Goal: Task Accomplishment & Management: Manage account settings

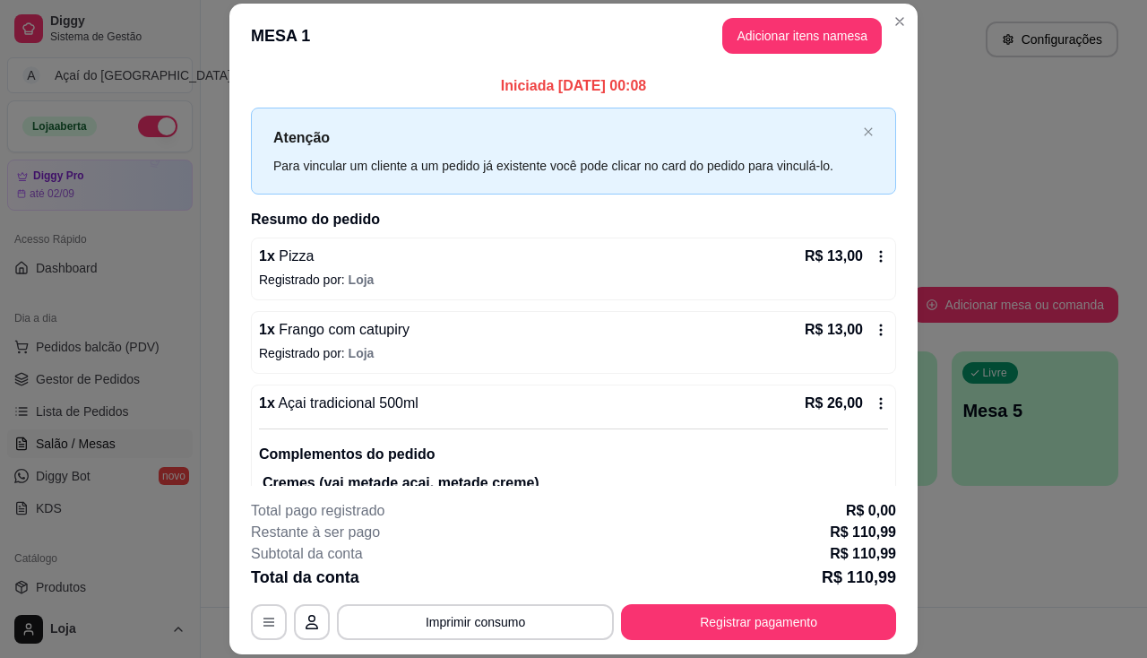
scroll to position [1087, 0]
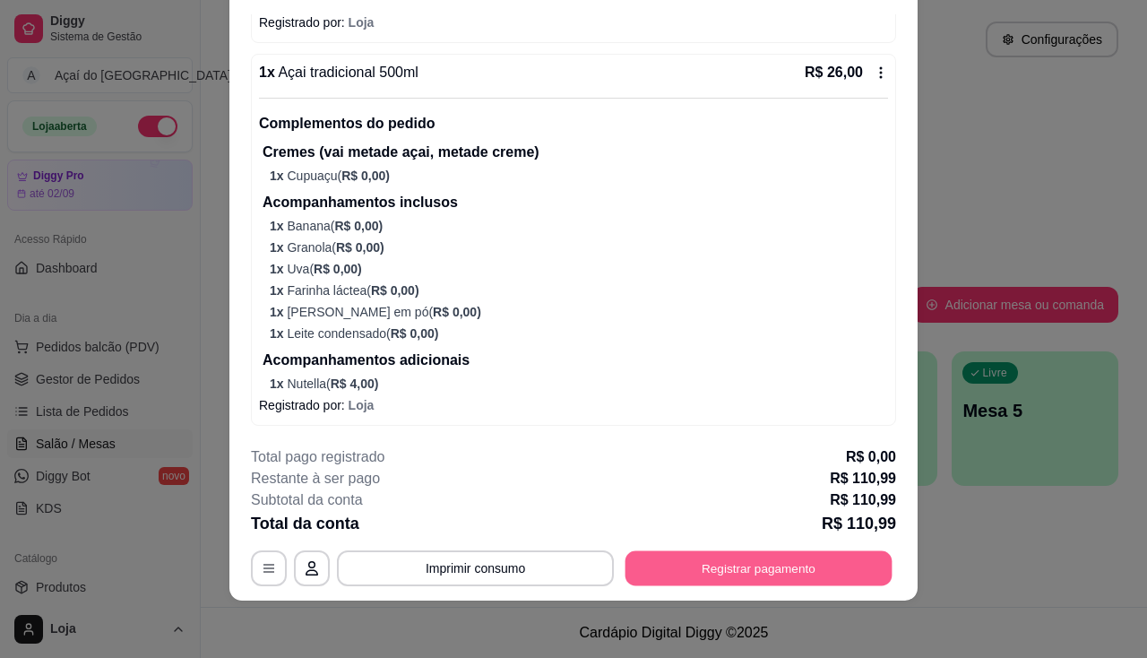
click at [707, 572] on button "Registrar pagamento" at bounding box center [758, 568] width 267 height 35
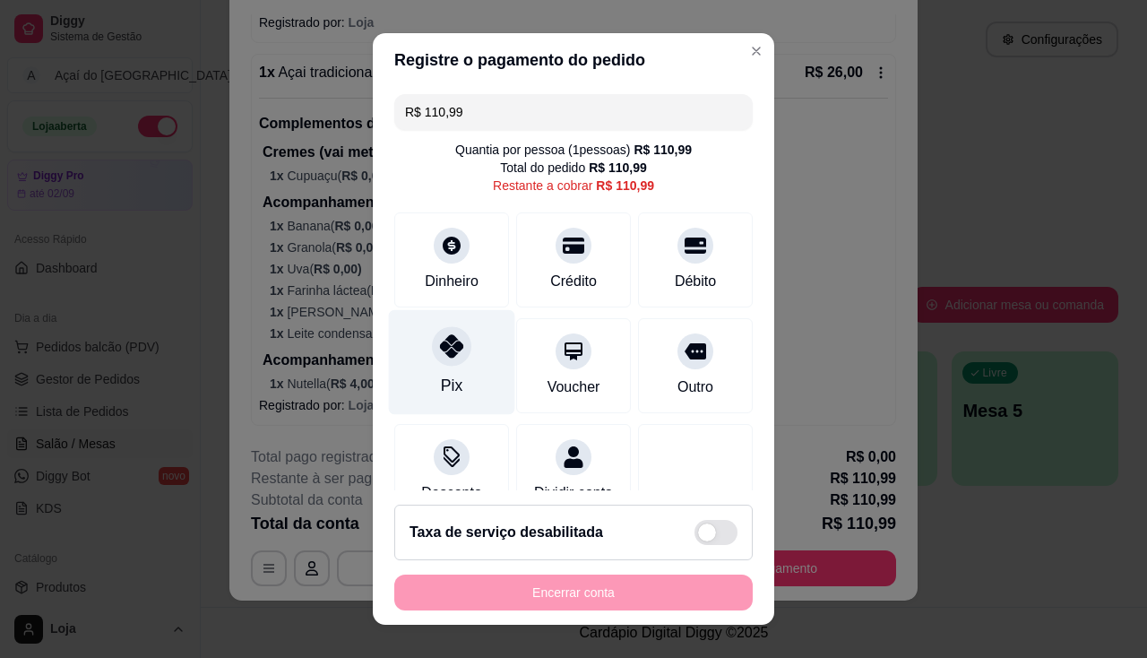
click at [448, 340] on icon at bounding box center [451, 345] width 23 height 23
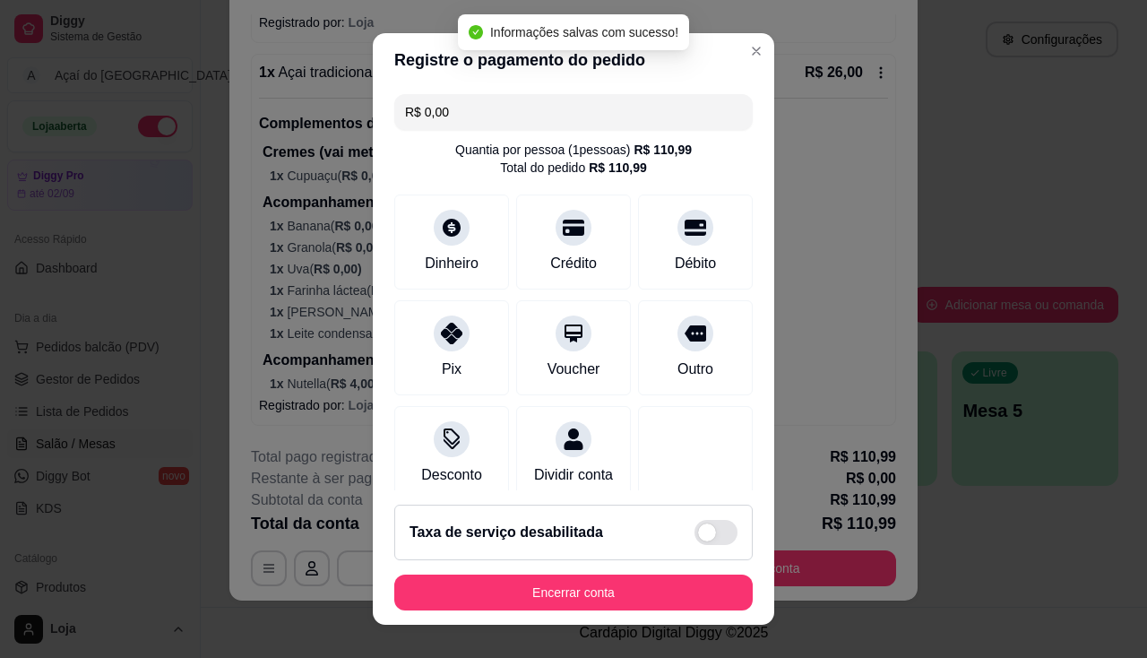
type input "R$ 0,00"
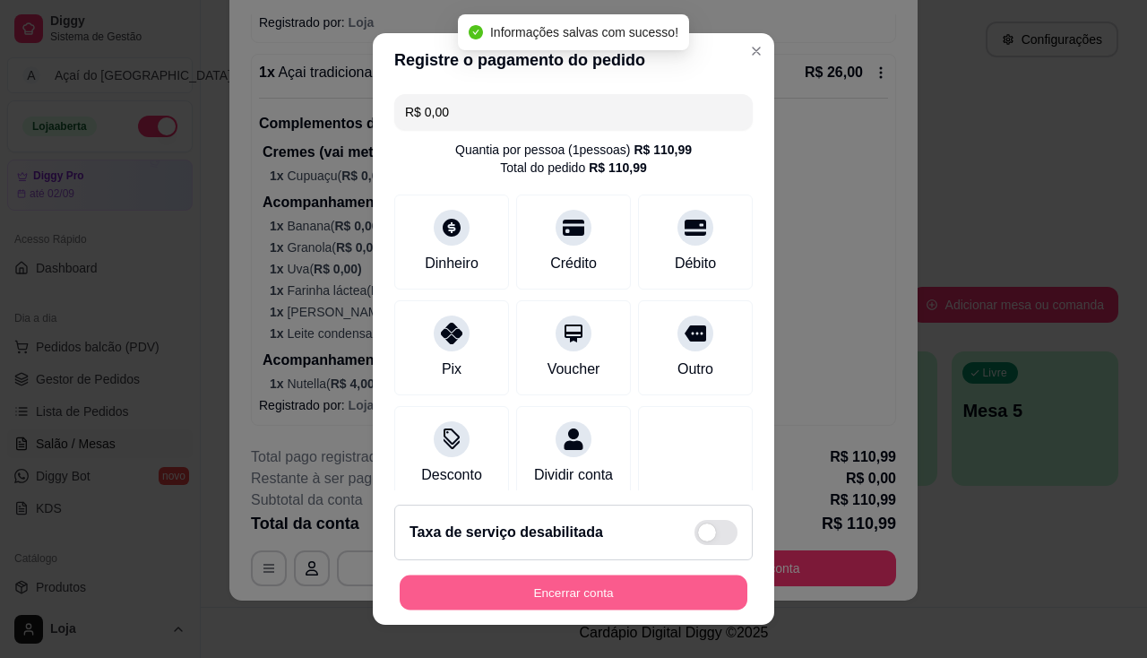
click at [530, 598] on button "Encerrar conta" at bounding box center [574, 592] width 348 height 35
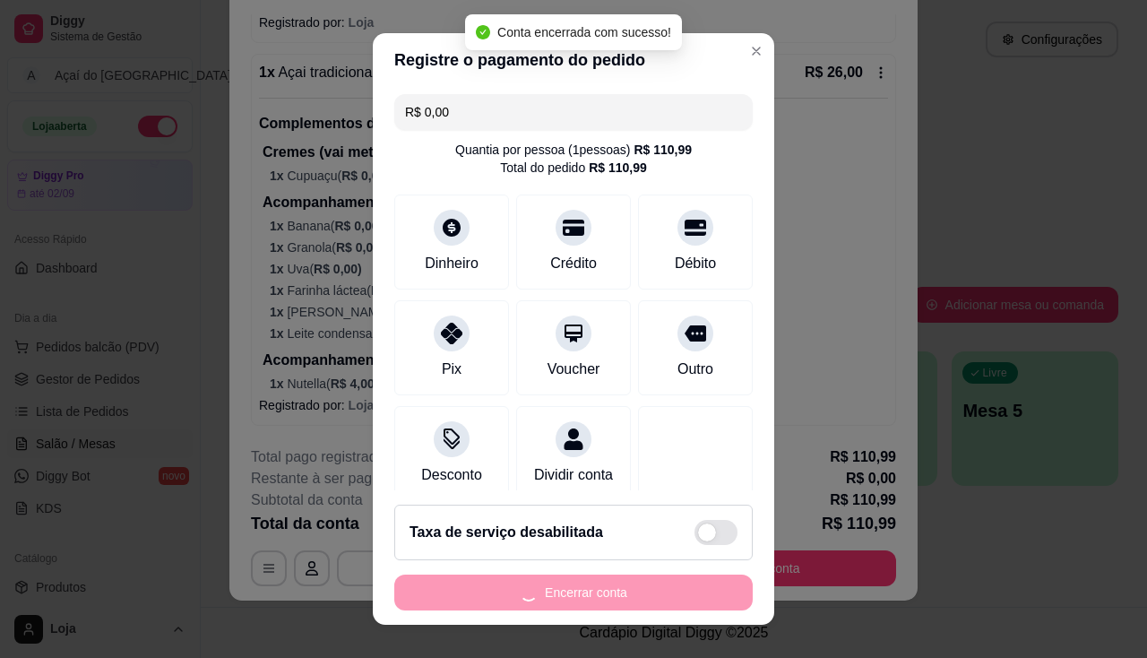
scroll to position [0, 0]
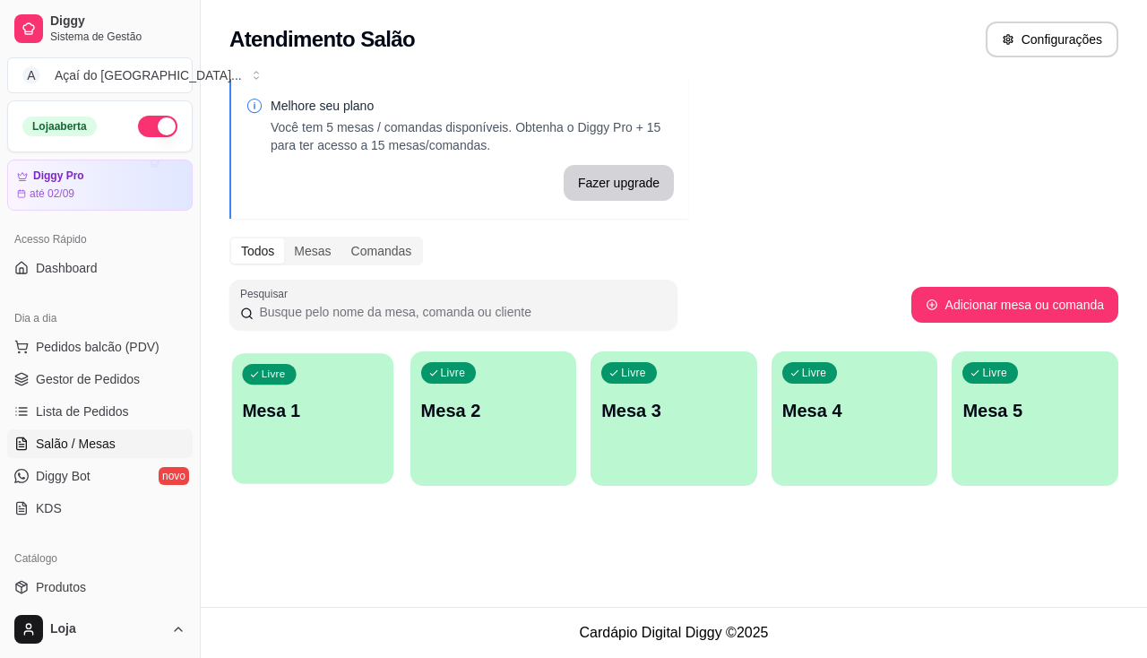
click at [376, 370] on div "Livre Mesa 1" at bounding box center [312, 407] width 161 height 109
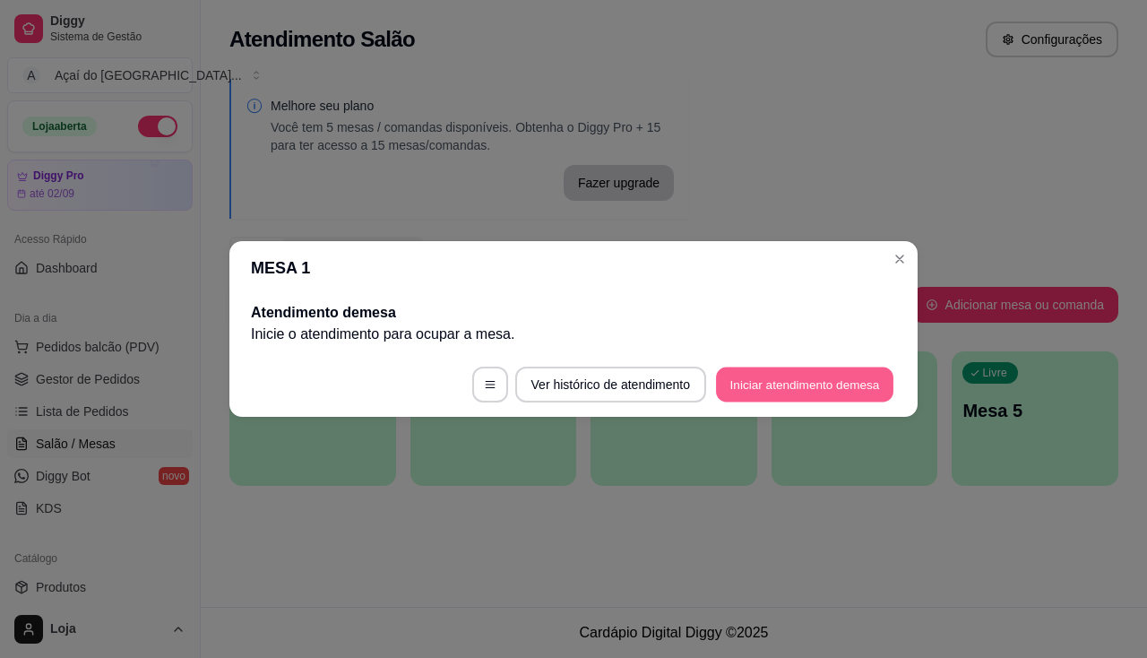
click at [778, 401] on button "Iniciar atendimento de mesa" at bounding box center [804, 384] width 177 height 35
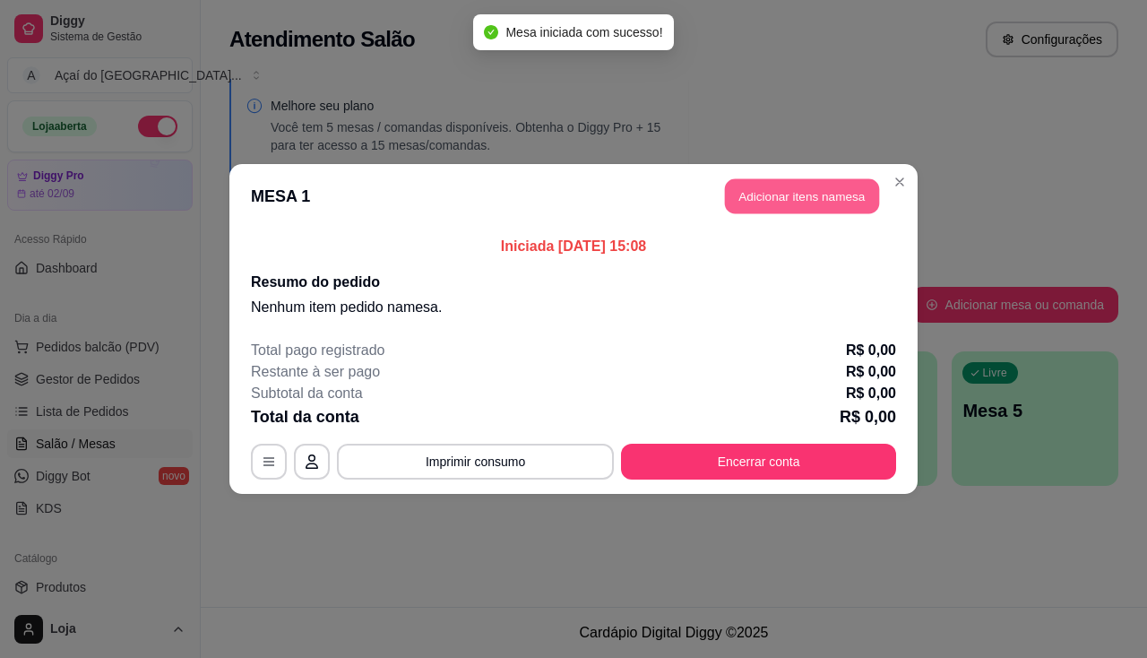
click at [790, 186] on button "Adicionar itens na mesa" at bounding box center [802, 196] width 154 height 35
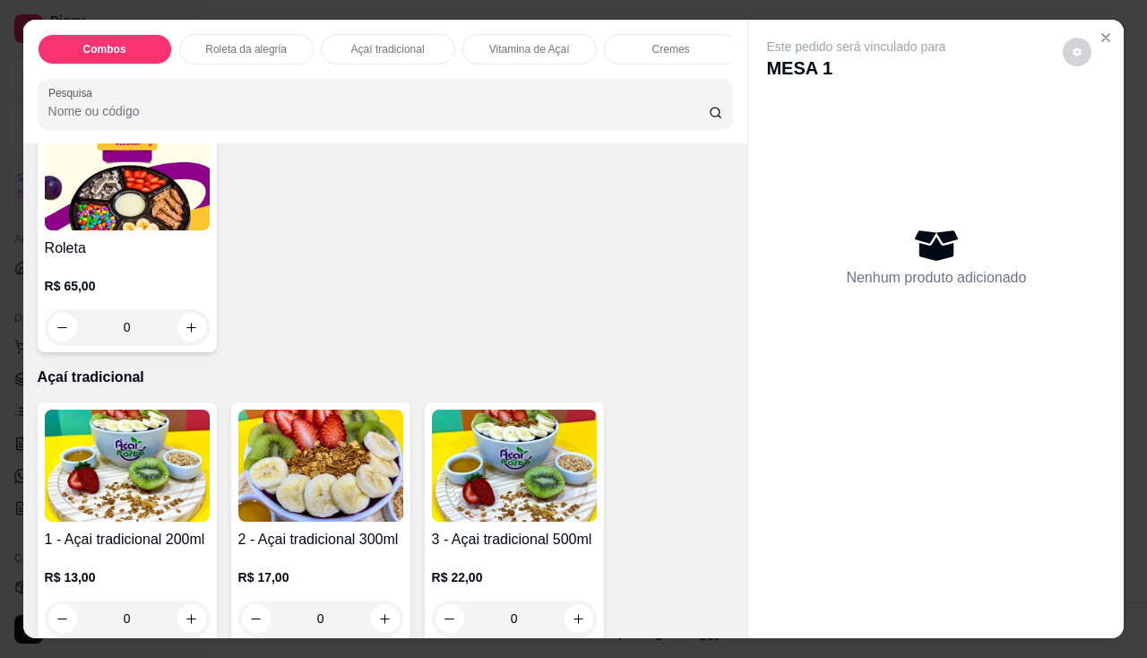
scroll to position [806, 0]
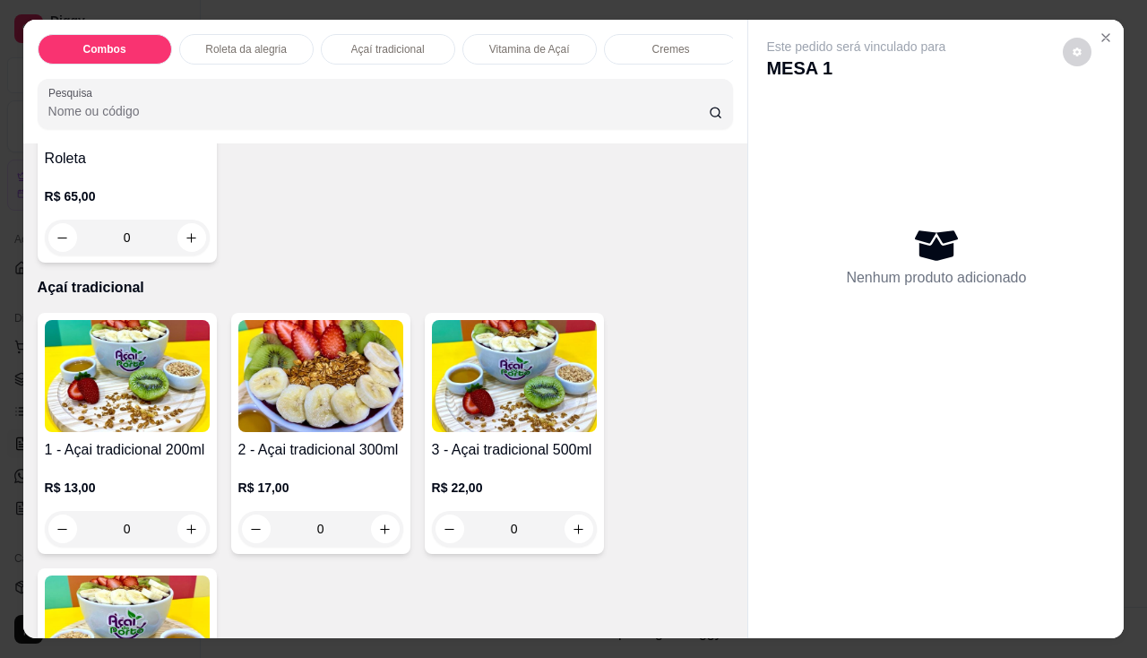
click at [190, 531] on div "0" at bounding box center [127, 529] width 165 height 36
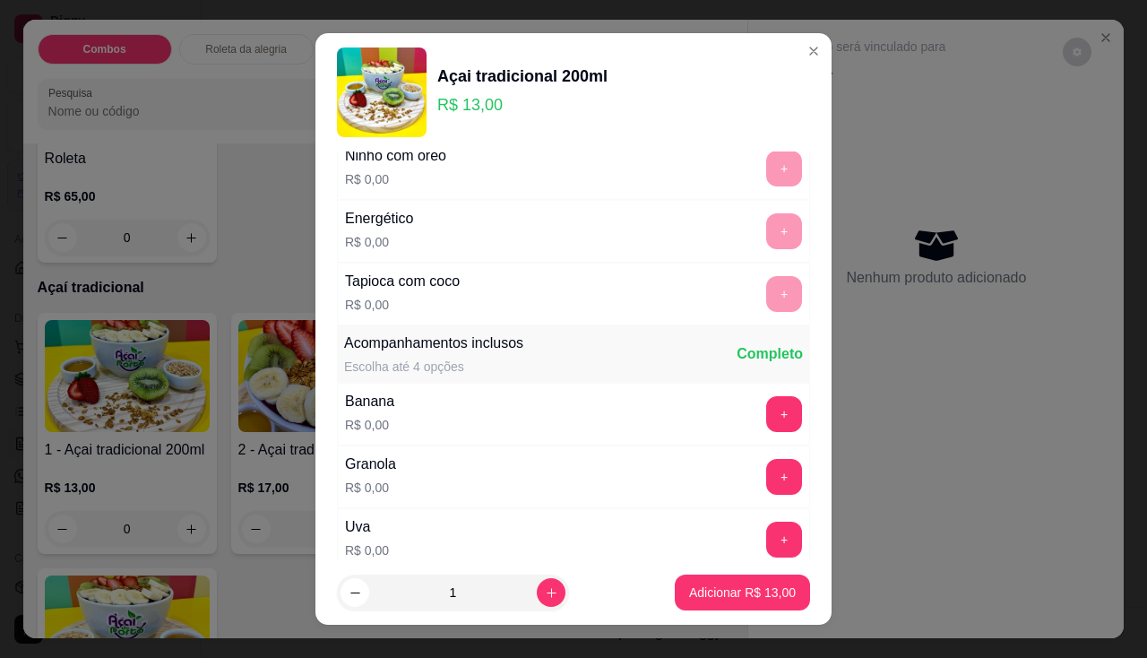
scroll to position [358, 0]
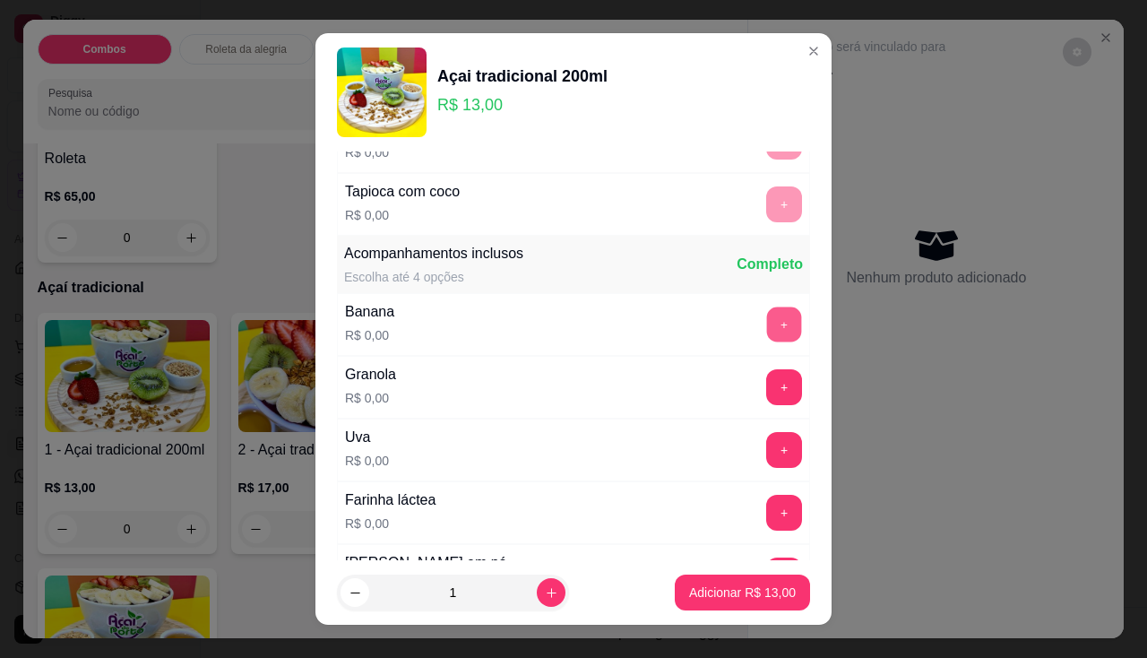
click at [767, 329] on button "+" at bounding box center [784, 323] width 35 height 35
click at [766, 394] on button "+" at bounding box center [784, 387] width 36 height 36
click at [767, 459] on button "+" at bounding box center [784, 449] width 35 height 35
click at [687, 449] on button "-" at bounding box center [704, 449] width 35 height 35
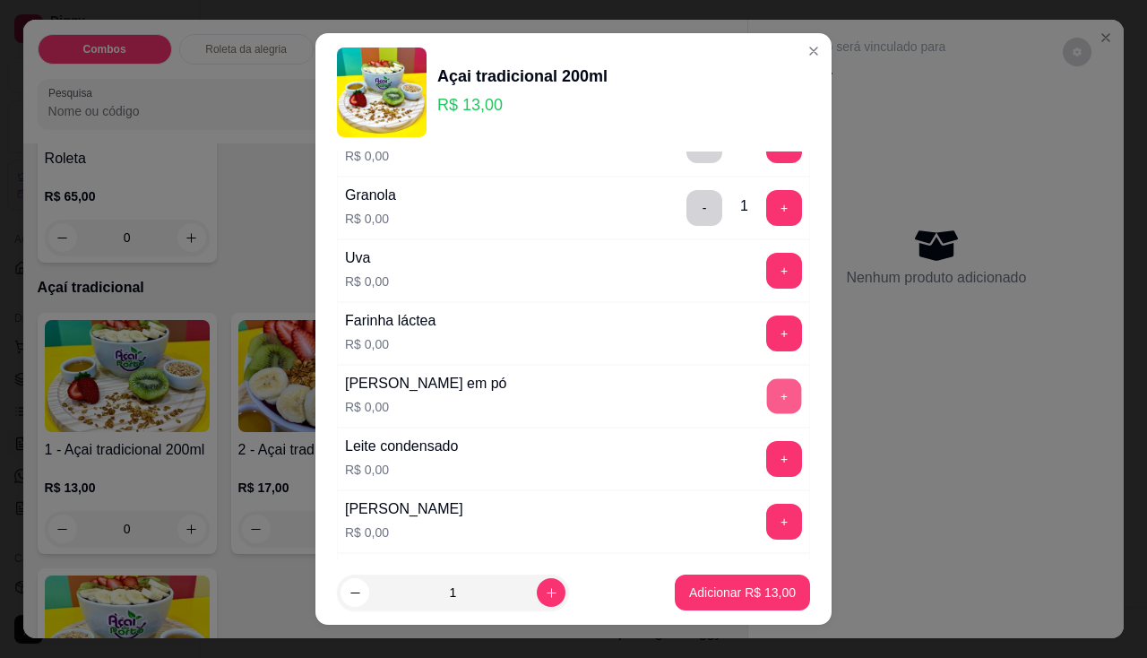
click at [767, 392] on button "+" at bounding box center [784, 395] width 35 height 35
click at [767, 459] on button "+" at bounding box center [784, 458] width 35 height 35
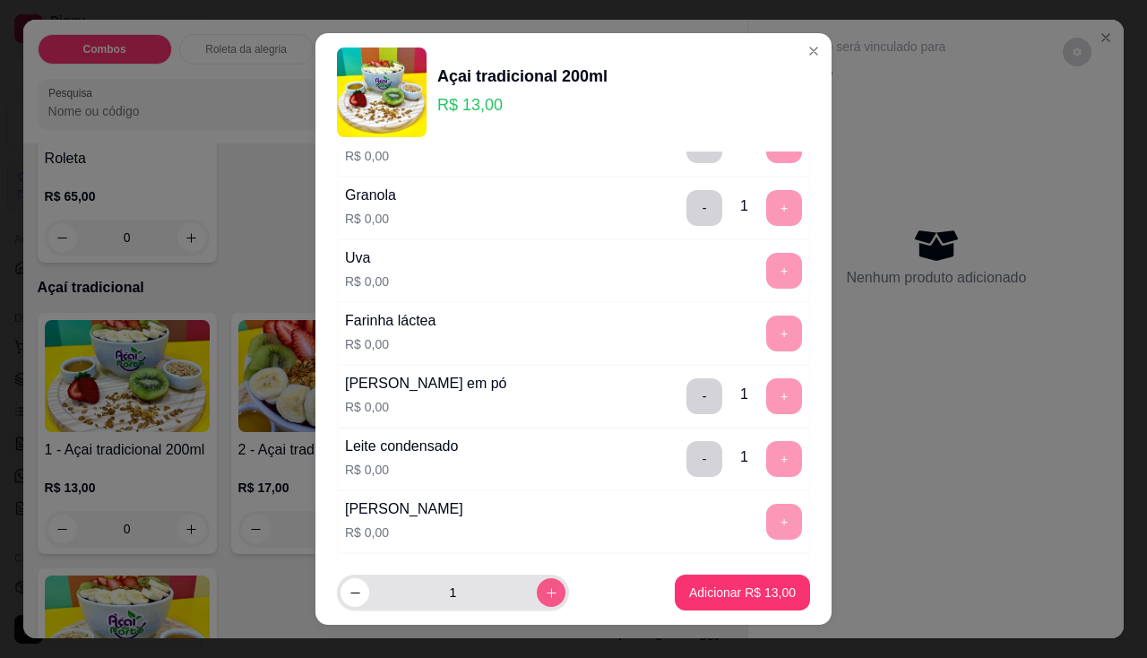
click at [545, 588] on icon "increase-product-quantity" at bounding box center [551, 592] width 13 height 13
type input "2"
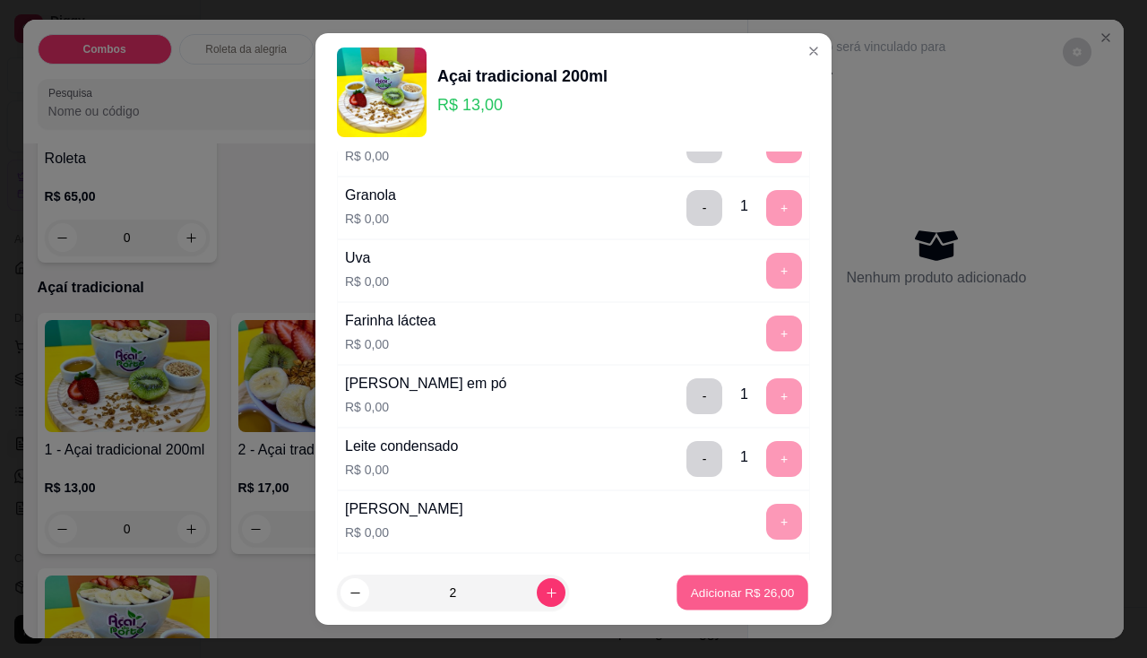
click at [706, 585] on p "Adicionar R$ 26,00" at bounding box center [743, 592] width 104 height 17
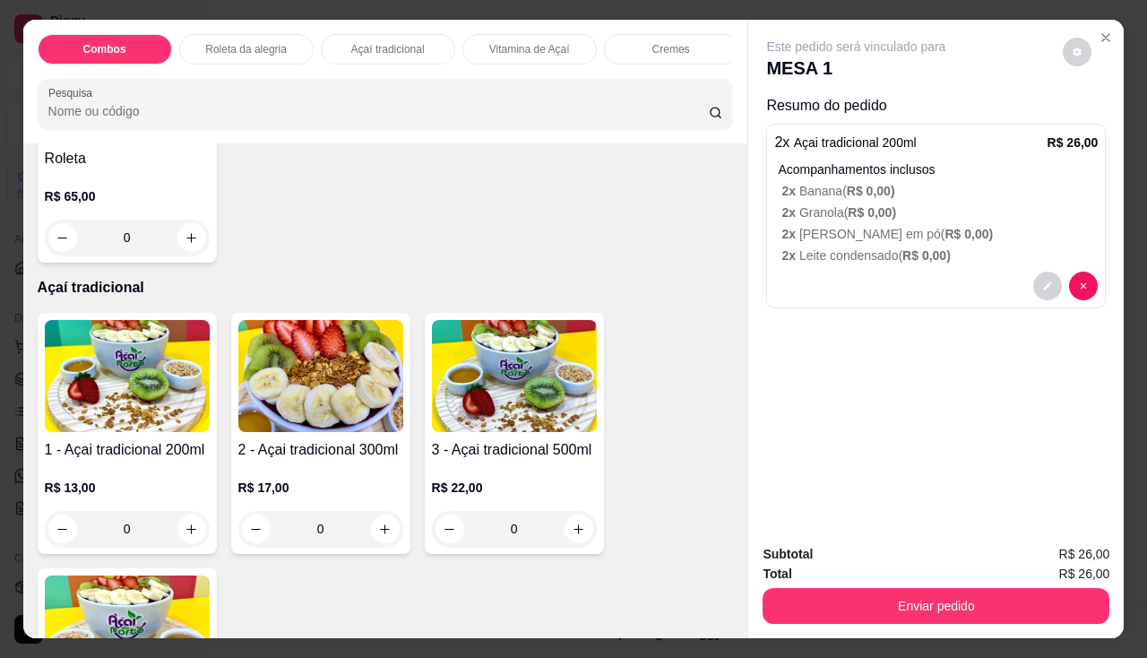
click at [192, 529] on div "0" at bounding box center [127, 529] width 165 height 36
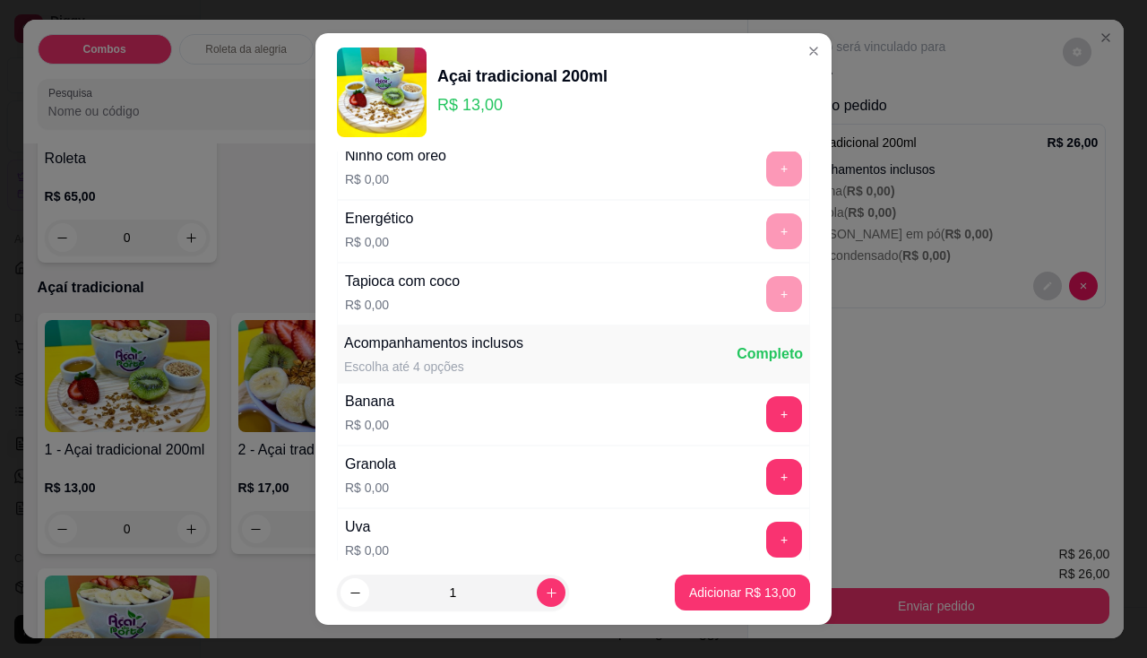
scroll to position [358, 0]
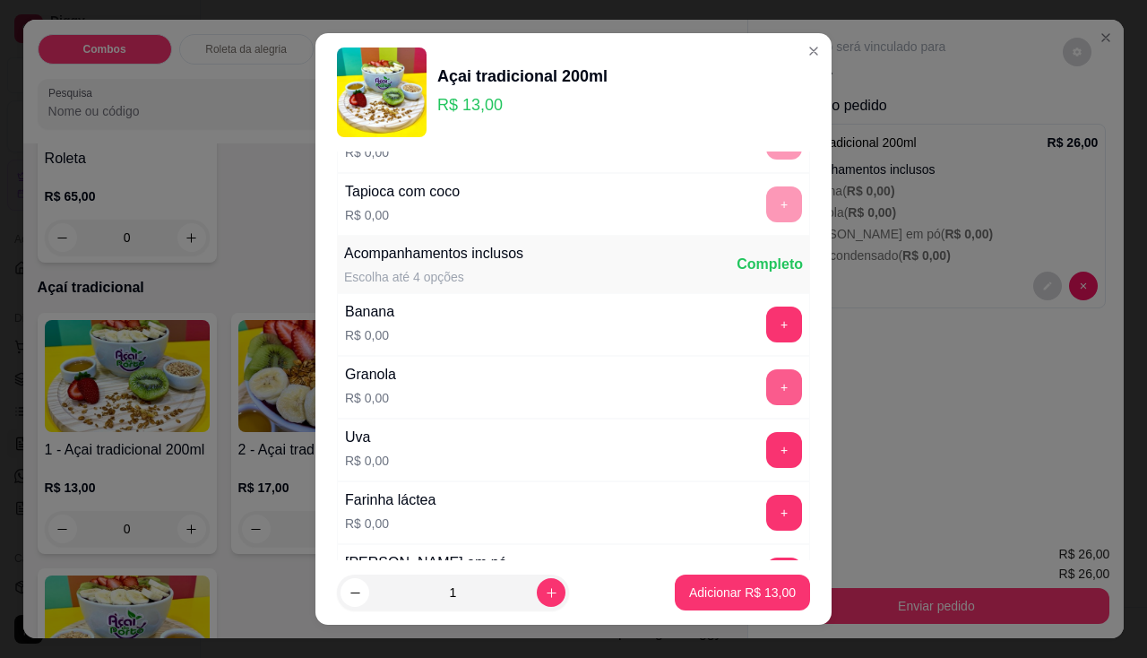
click at [766, 383] on button "+" at bounding box center [784, 387] width 36 height 36
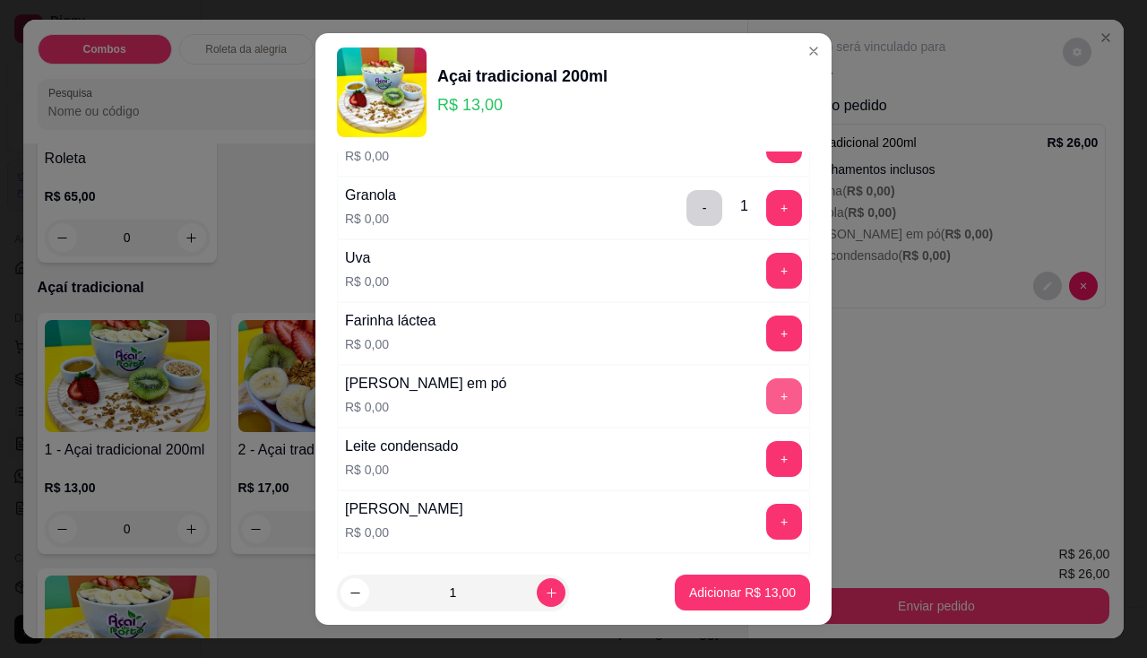
click at [766, 397] on button "+" at bounding box center [784, 396] width 36 height 36
click at [766, 458] on button "+" at bounding box center [784, 459] width 36 height 36
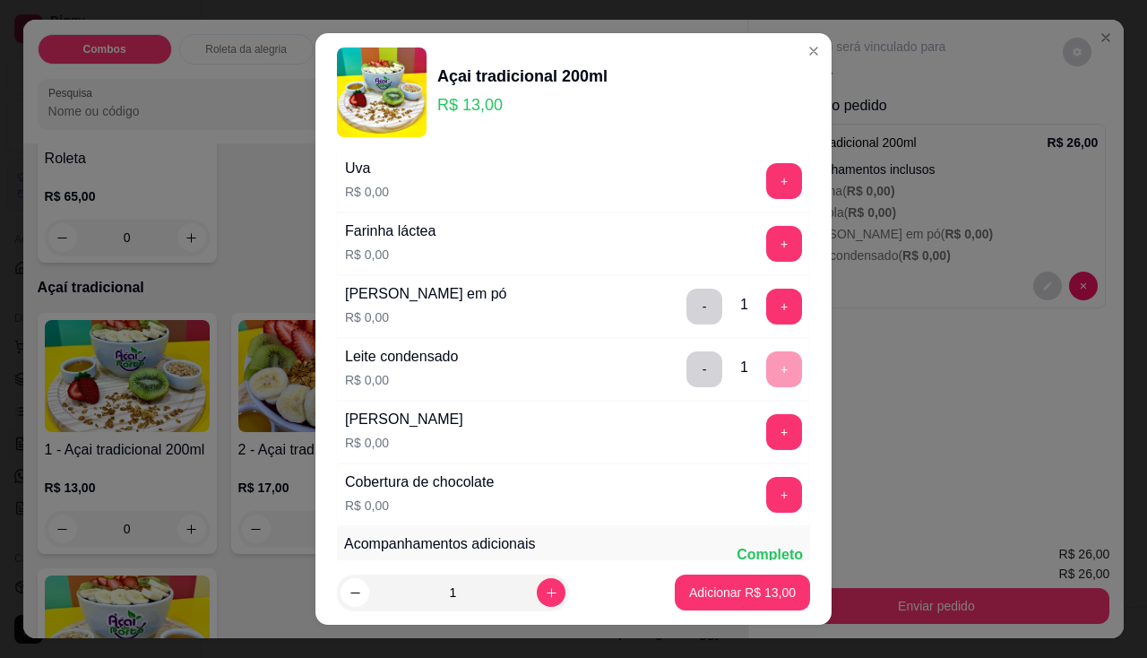
scroll to position [448, 0]
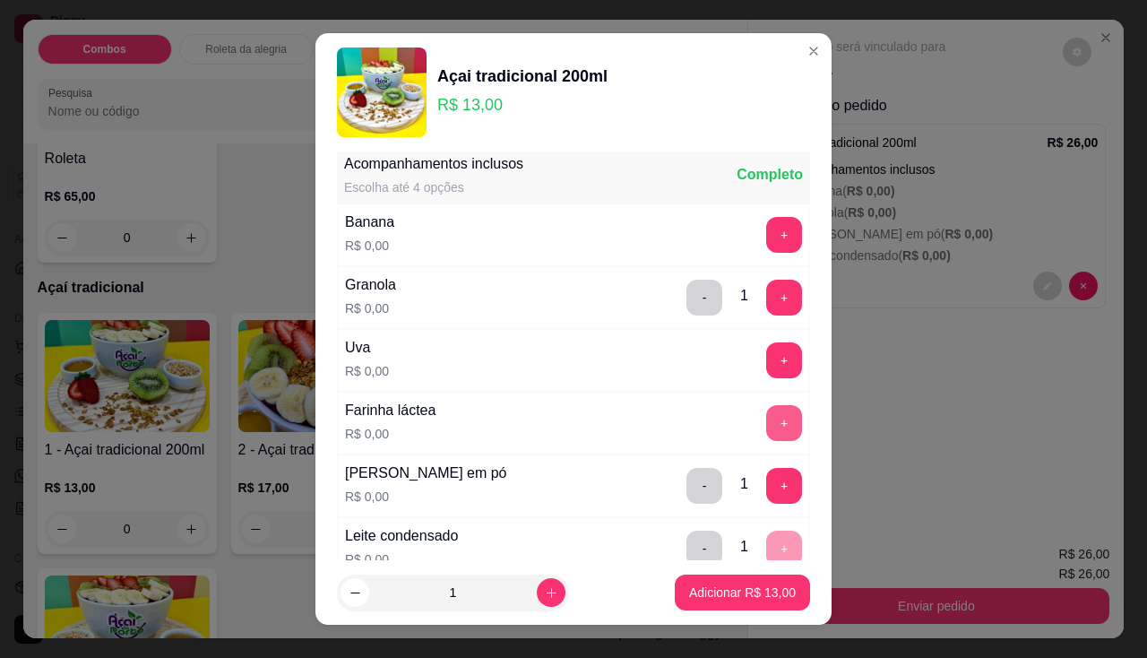
click at [766, 418] on button "+" at bounding box center [784, 423] width 36 height 36
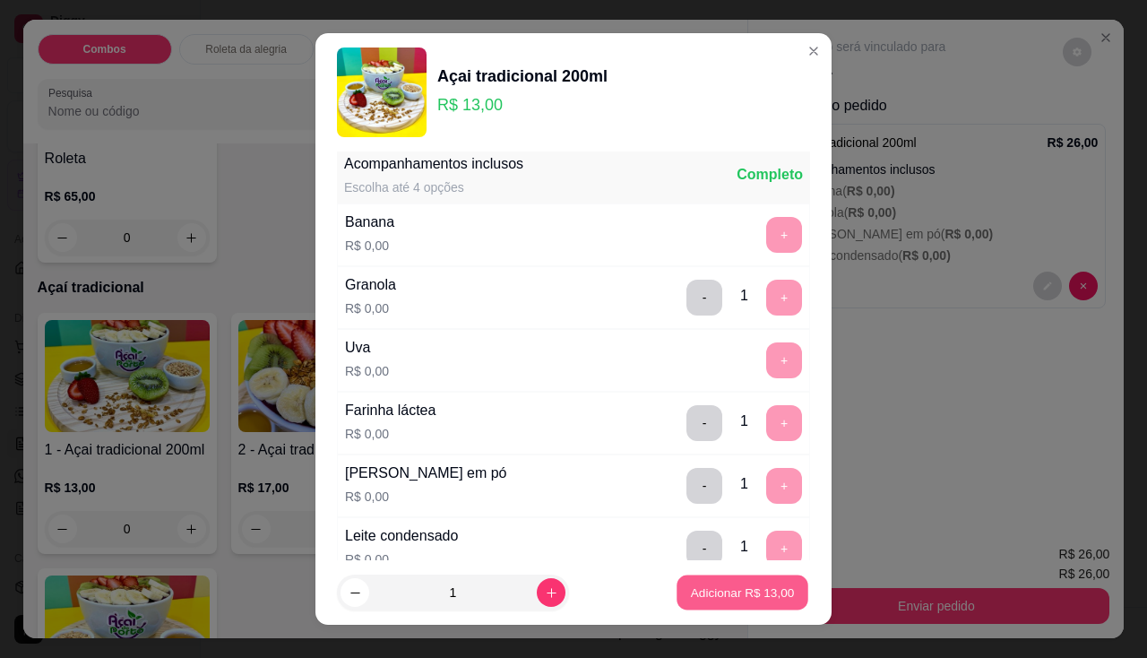
click at [741, 587] on p "Adicionar R$ 13,00" at bounding box center [743, 592] width 104 height 17
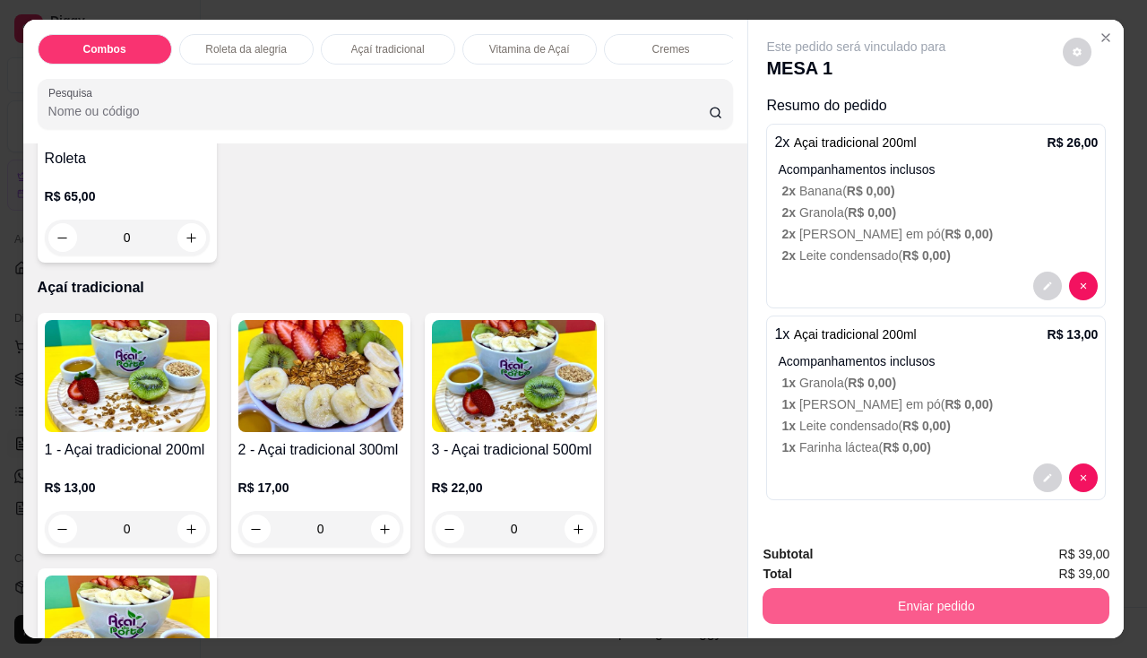
click at [850, 592] on button "Enviar pedido" at bounding box center [935, 606] width 347 height 36
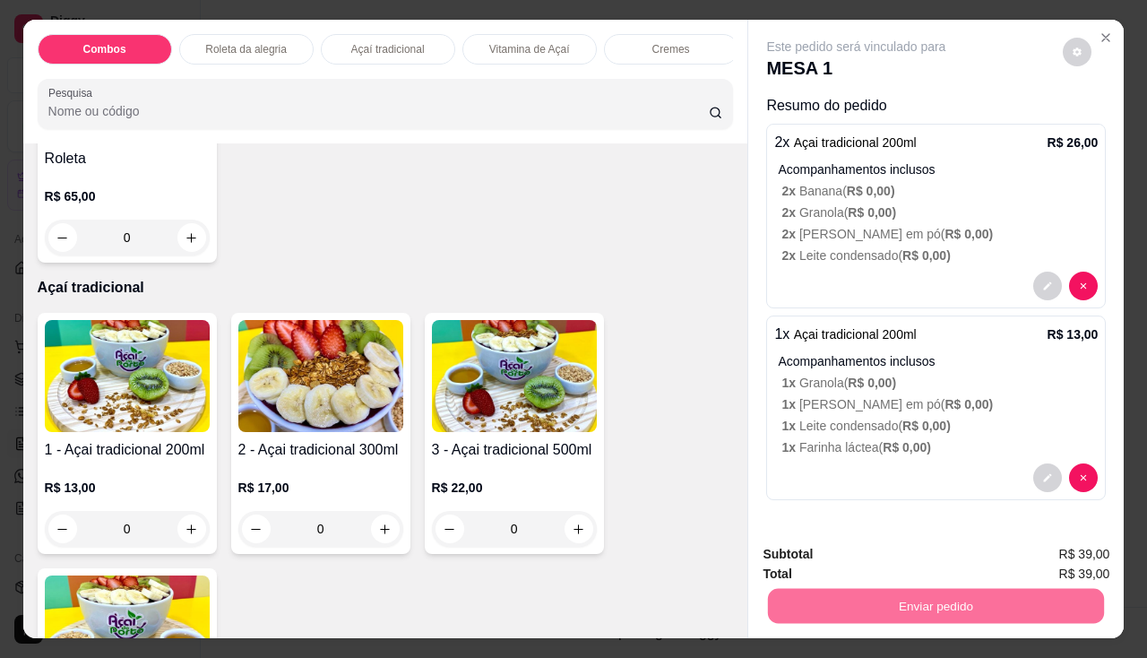
click at [840, 554] on button "Não registrar e enviar pedido" at bounding box center [877, 555] width 186 height 34
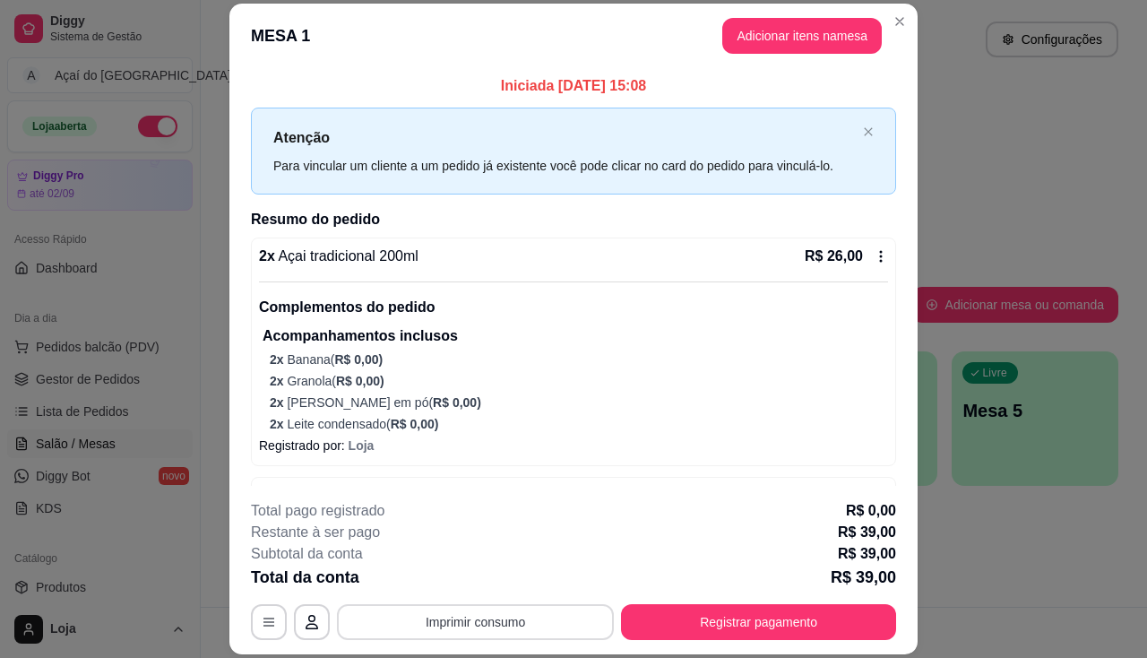
click at [448, 627] on button "Imprimir consumo" at bounding box center [475, 622] width 277 height 36
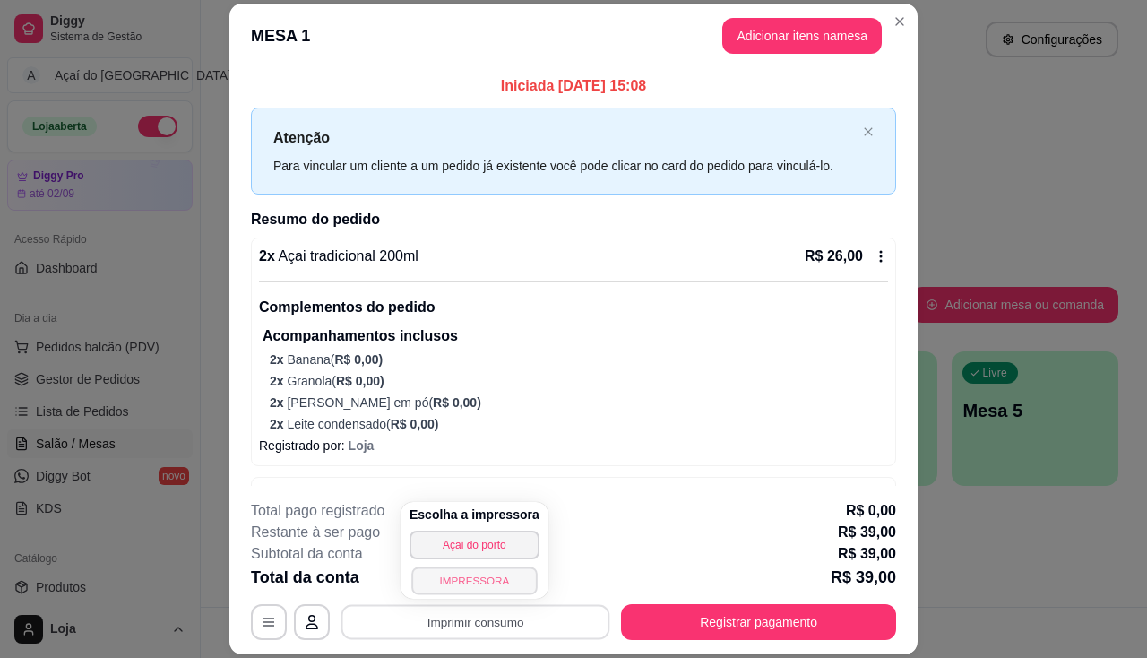
click at [465, 584] on button "IMPRESSORA" at bounding box center [473, 580] width 125 height 28
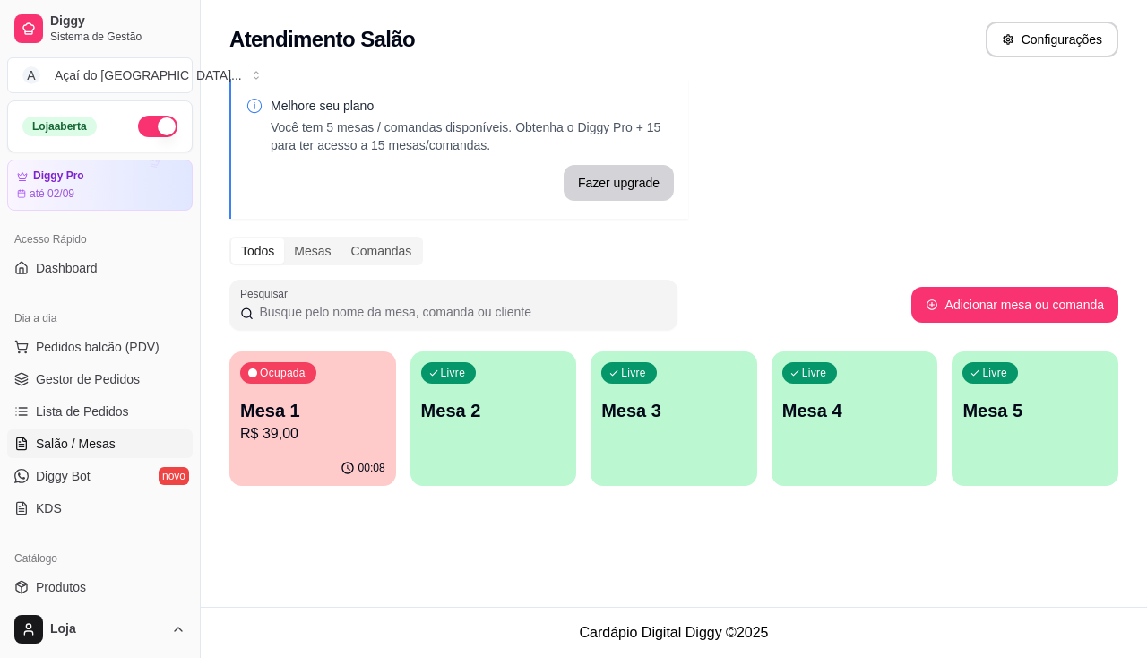
click at [216, 595] on div "Atendimento Salão Configurações Melhore seu plano Você tem 5 mesas / comandas d…" at bounding box center [674, 303] width 946 height 606
click at [298, 447] on div "Ocupada Mesa 1 R$ 39,00" at bounding box center [312, 400] width 167 height 99
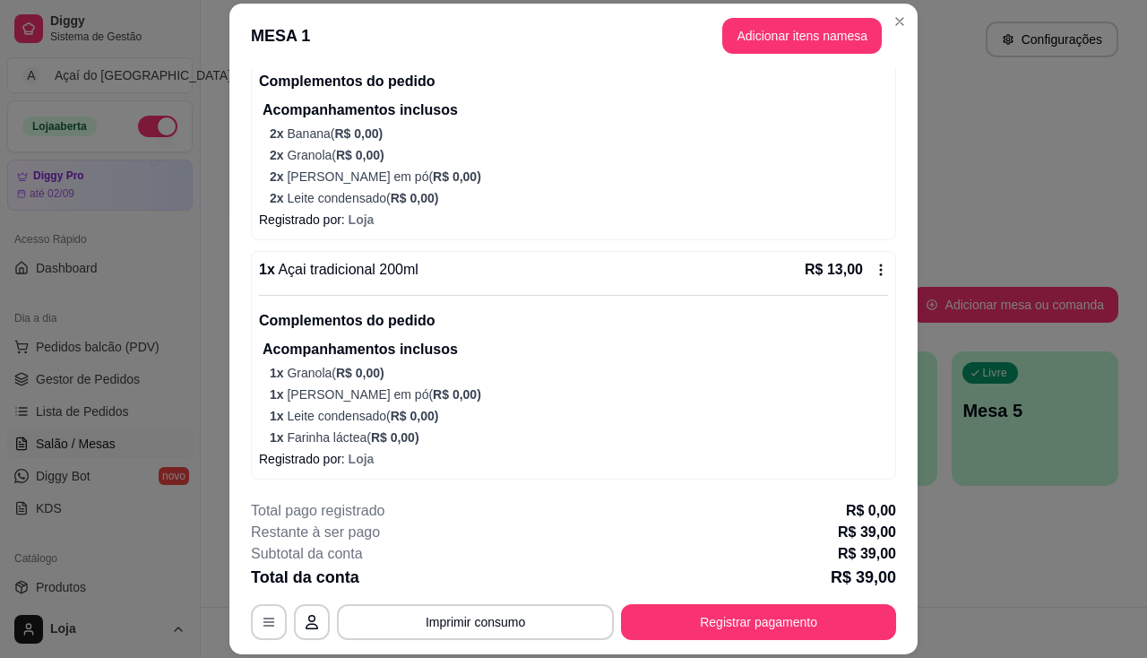
scroll to position [54, 0]
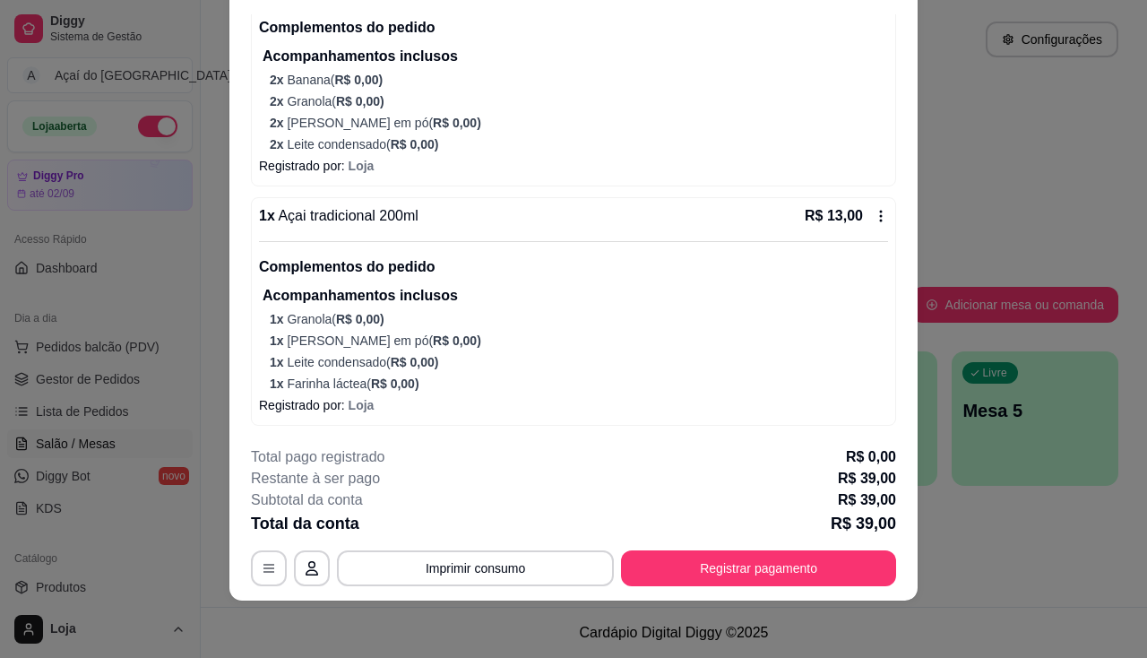
click at [873, 213] on icon at bounding box center [880, 216] width 14 height 14
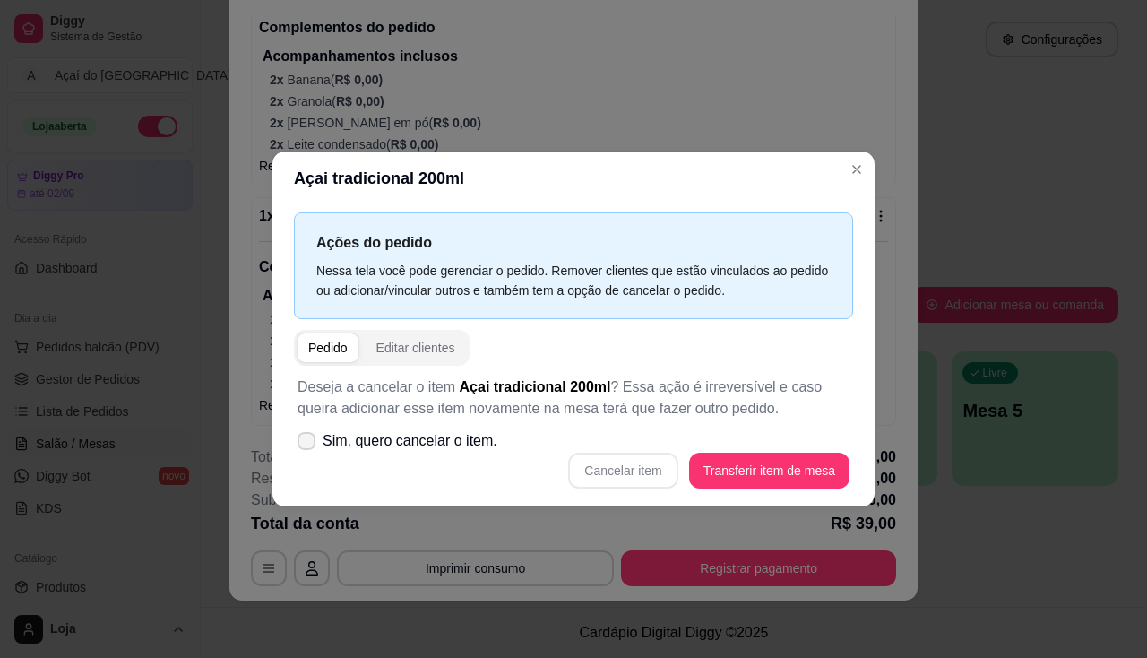
click at [449, 438] on span "Sim, quero cancelar o item." at bounding box center [410, 441] width 175 height 22
click at [308, 444] on input "Sim, quero cancelar o item." at bounding box center [303, 450] width 12 height 12
checkbox input "true"
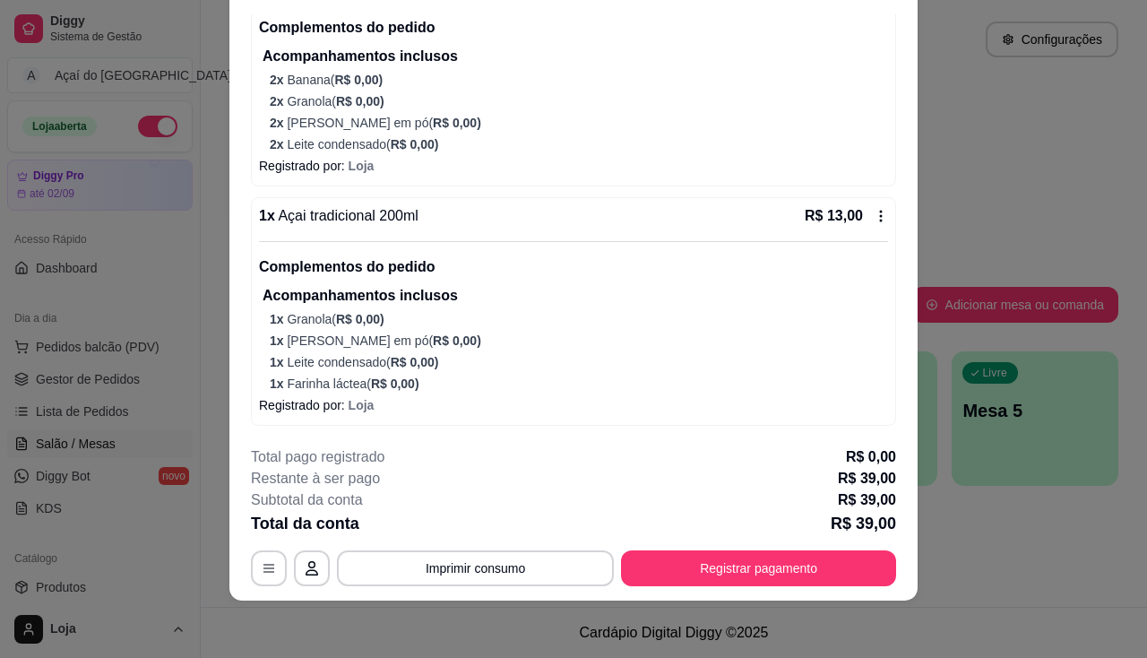
click at [873, 210] on icon at bounding box center [880, 216] width 14 height 14
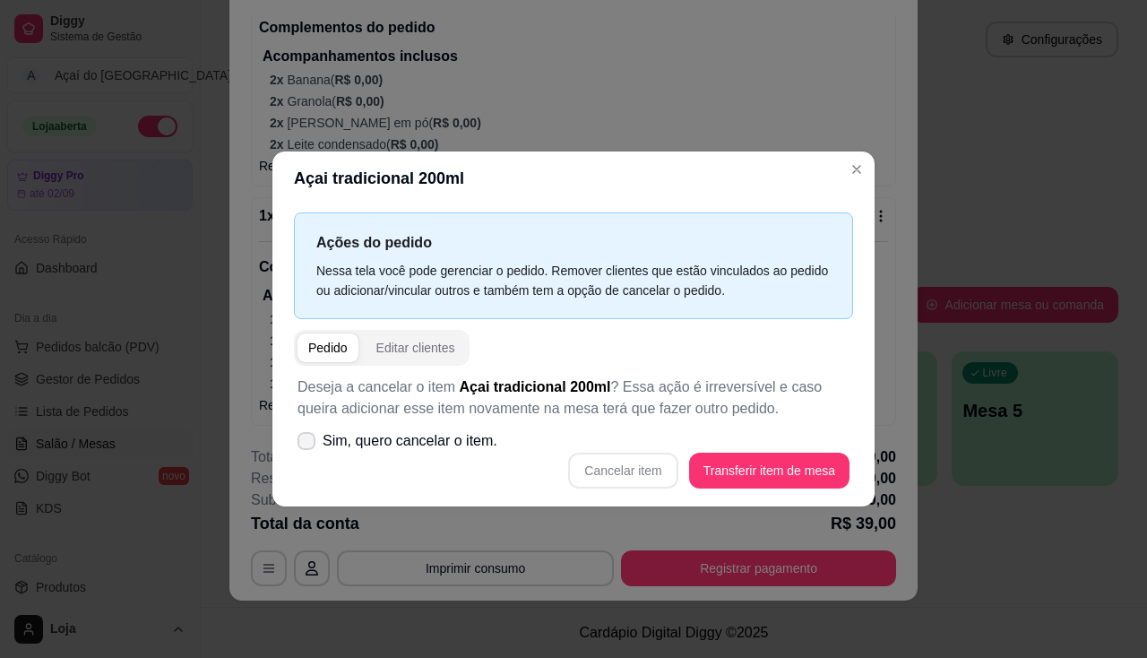
click at [452, 447] on span "Sim, quero cancelar o item." at bounding box center [410, 441] width 175 height 22
click at [308, 447] on input "Sim, quero cancelar o item." at bounding box center [303, 450] width 12 height 12
checkbox input "true"
click at [643, 474] on button "Cancelar item" at bounding box center [623, 470] width 107 height 35
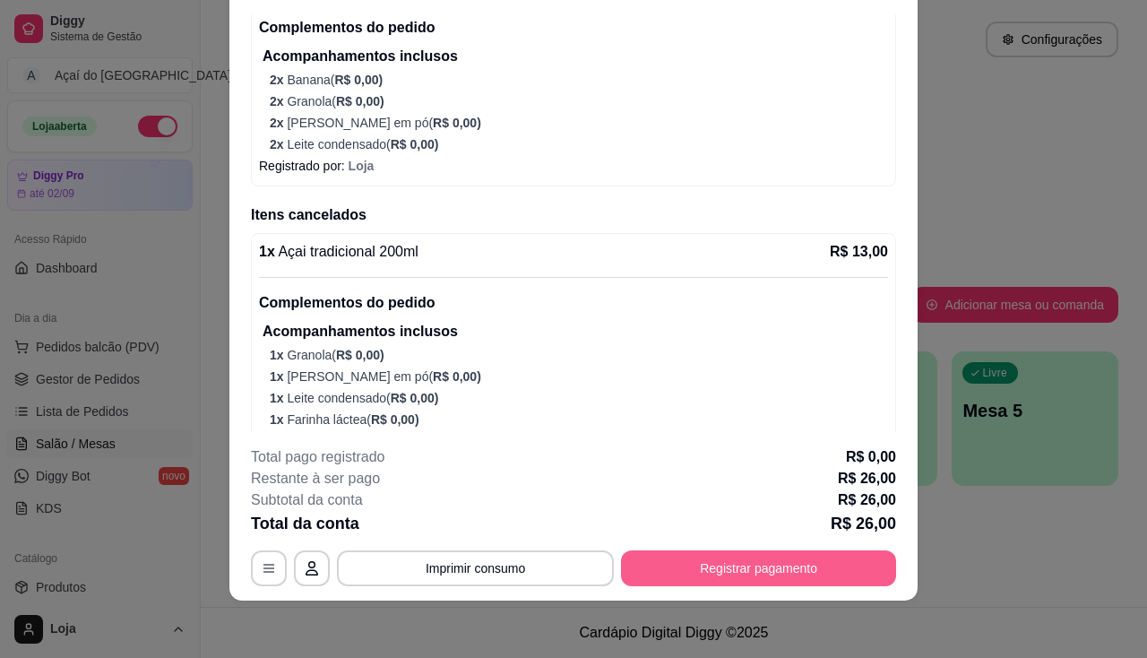
click at [670, 553] on button "Registrar pagamento" at bounding box center [758, 568] width 275 height 36
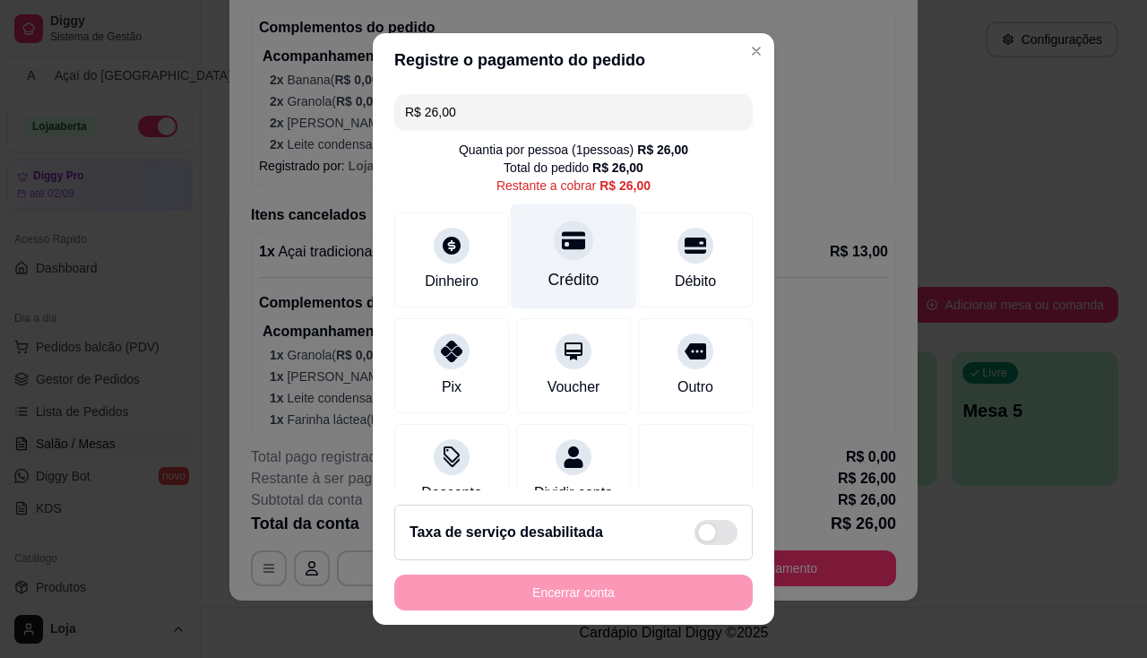
click at [566, 271] on div "Crédito" at bounding box center [573, 279] width 51 height 23
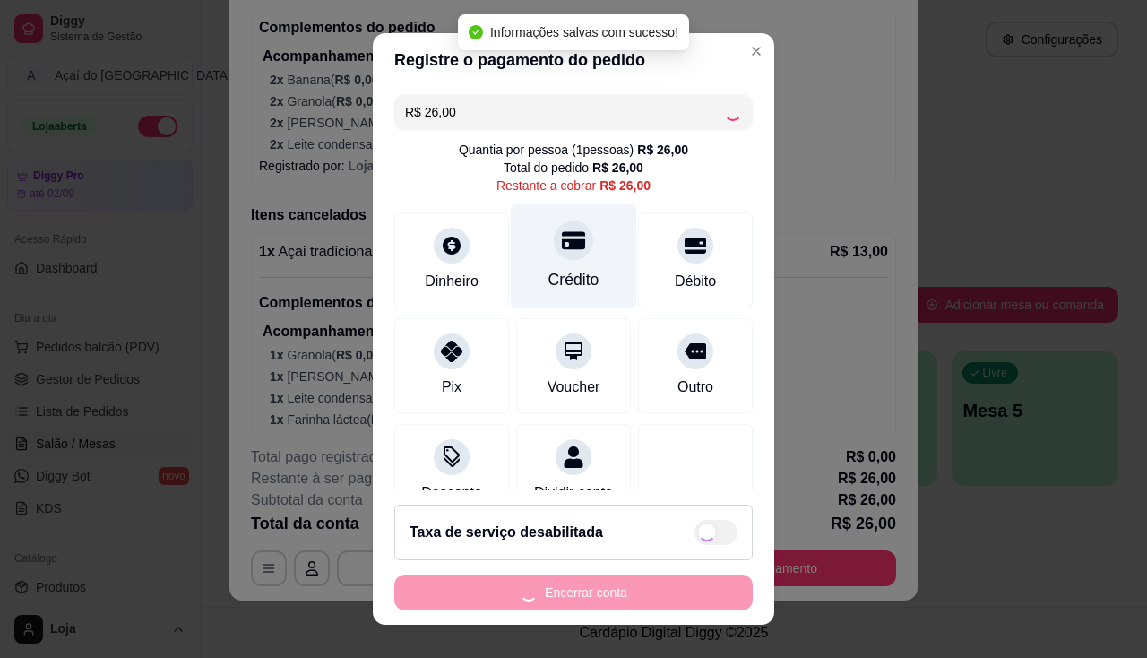
type input "R$ 0,00"
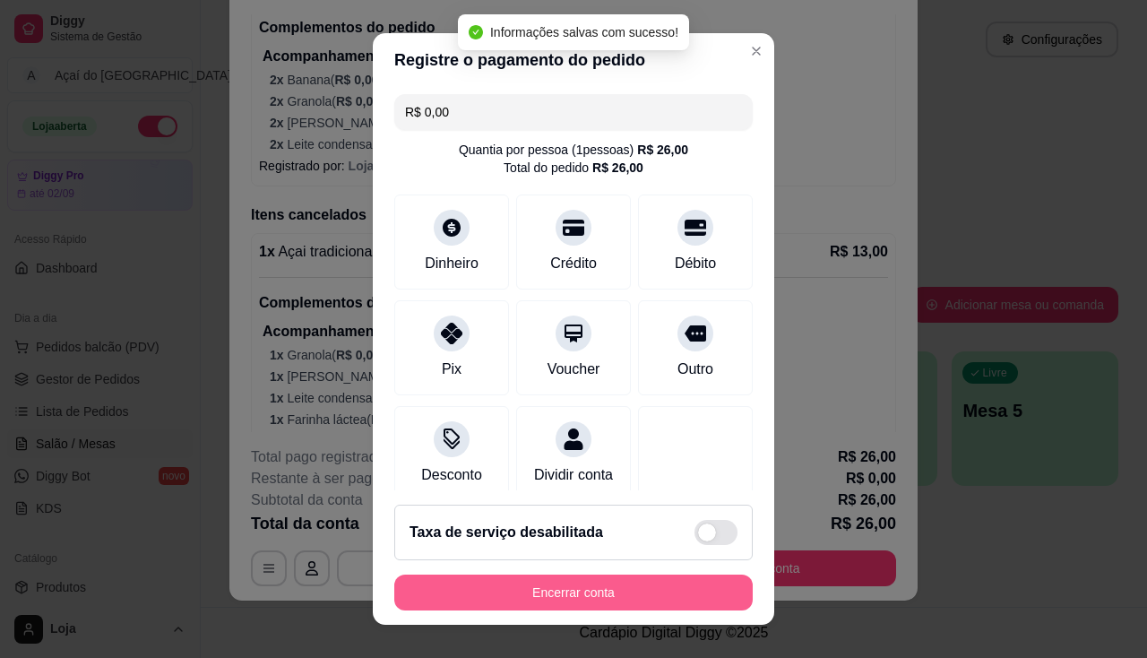
click at [606, 576] on button "Encerrar conta" at bounding box center [573, 592] width 358 height 36
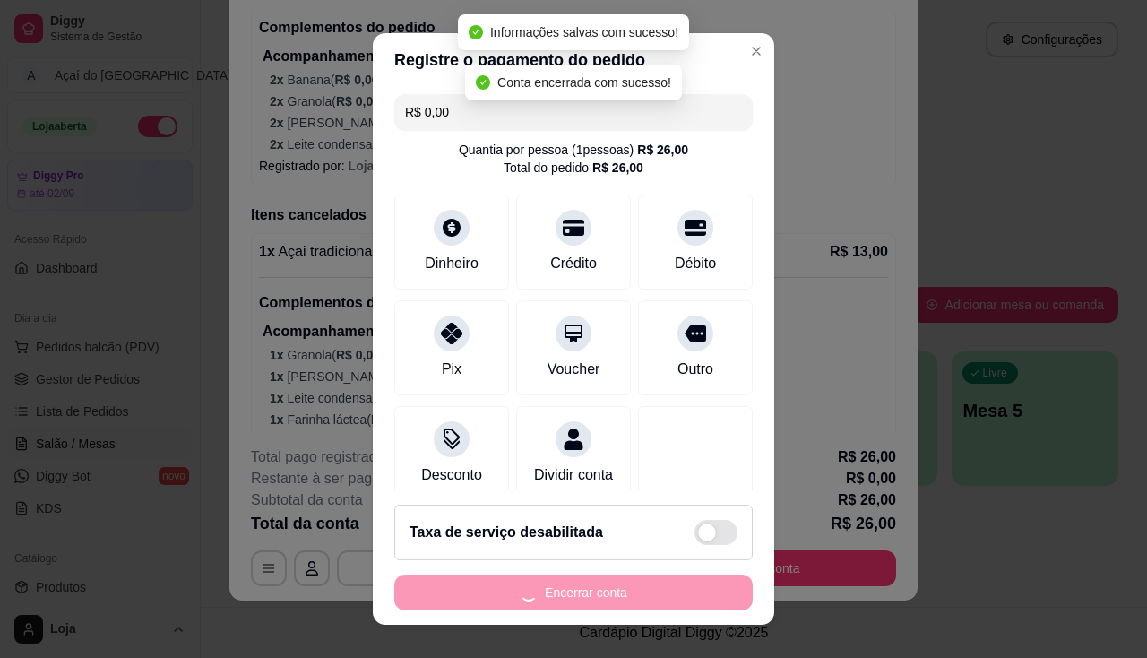
scroll to position [0, 0]
